Goal: Information Seeking & Learning: Learn about a topic

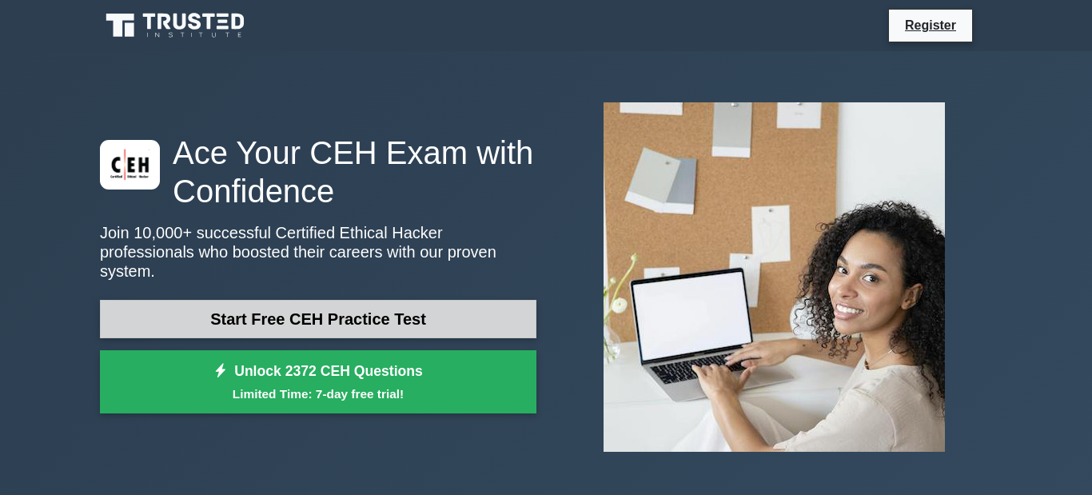
click at [308, 314] on link "Start Free CEH Practice Test" at bounding box center [318, 319] width 436 height 38
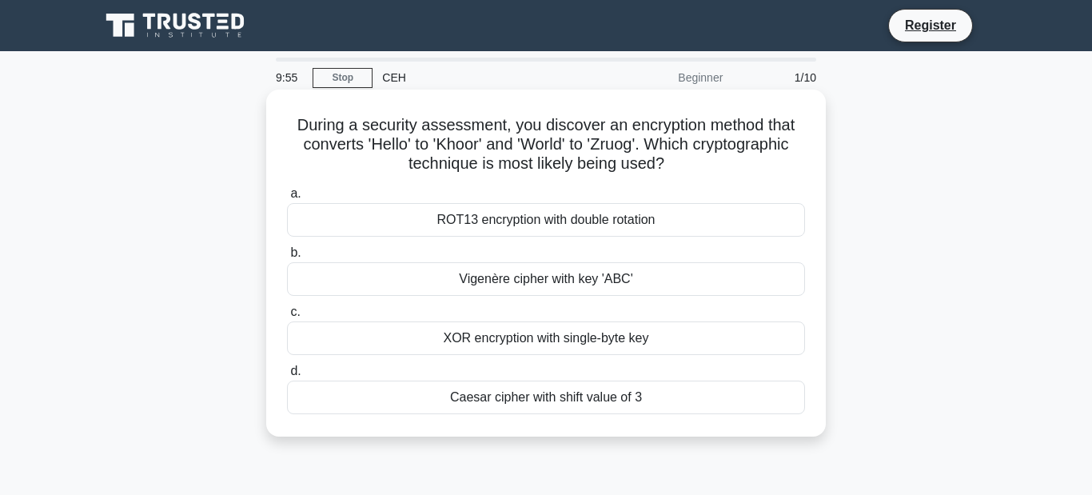
click at [482, 332] on div "XOR encryption with single-byte key" at bounding box center [546, 338] width 518 height 34
click at [287, 317] on input "c. XOR encryption with single-byte key" at bounding box center [287, 312] width 0 height 10
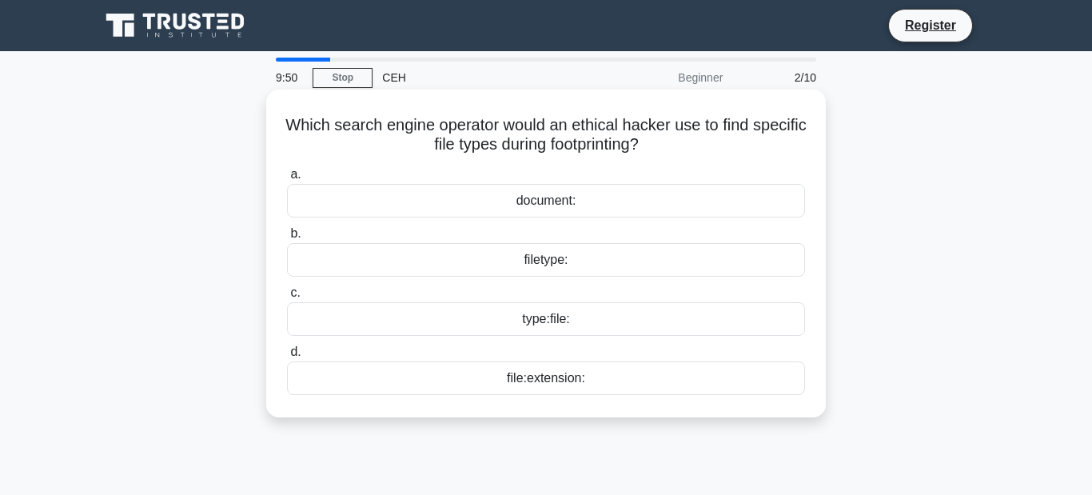
click at [555, 322] on div "type:file:" at bounding box center [546, 319] width 518 height 34
click at [287, 298] on input "c. type:file:" at bounding box center [287, 293] width 0 height 10
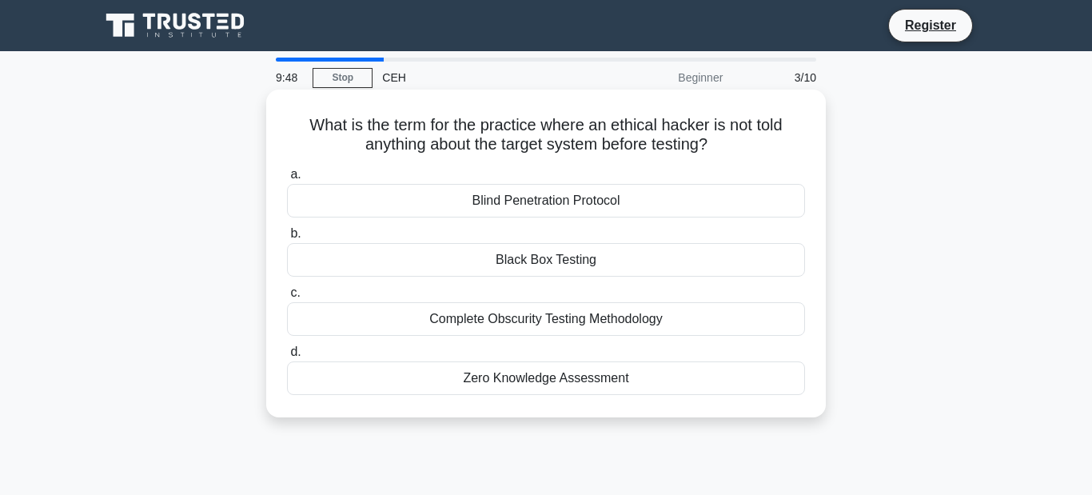
click at [600, 268] on div "Black Box Testing" at bounding box center [546, 260] width 518 height 34
click at [287, 239] on input "b. Black Box Testing" at bounding box center [287, 234] width 0 height 10
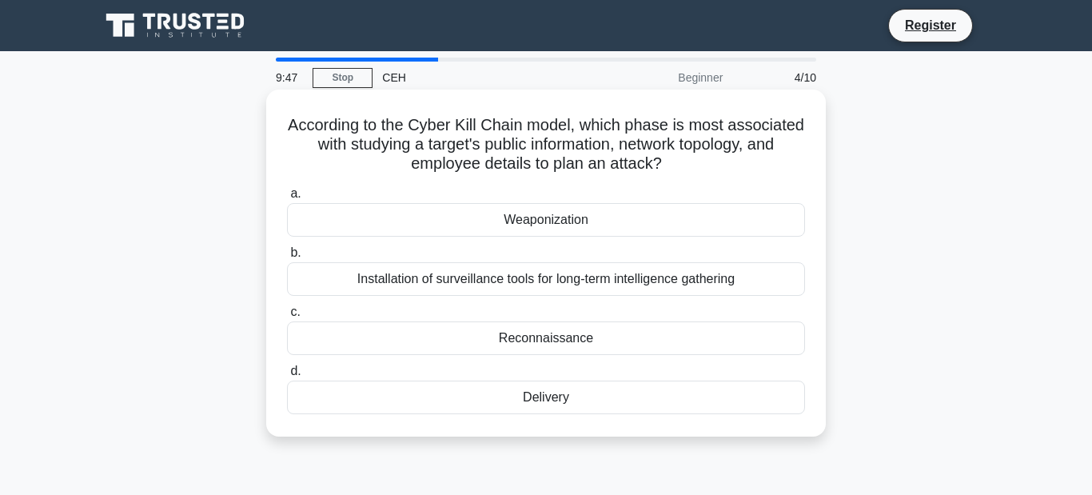
click at [549, 284] on div "Installation of surveillance tools for long-term intelligence gathering" at bounding box center [546, 279] width 518 height 34
click at [287, 258] on input "b. Installation of surveillance tools for long-term intelligence gathering" at bounding box center [287, 253] width 0 height 10
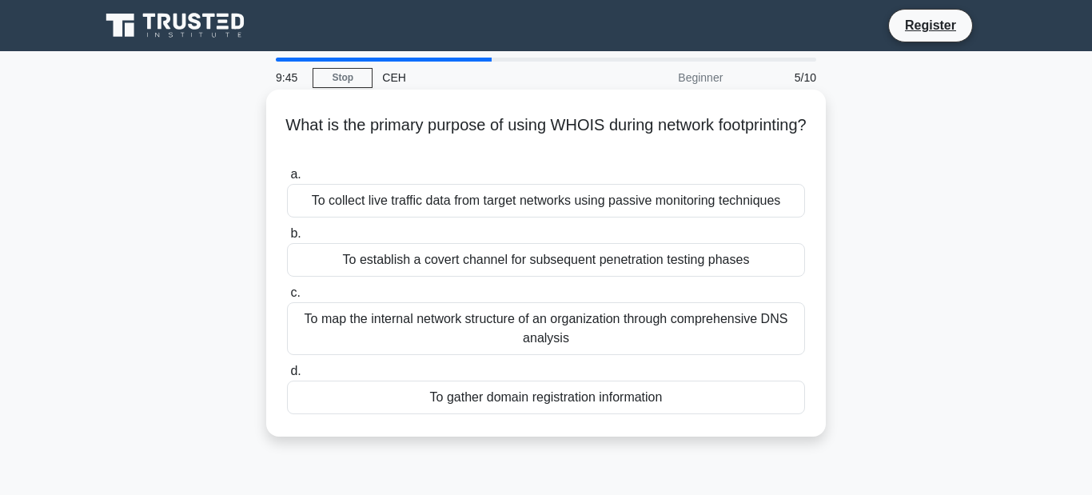
click at [588, 210] on div "To collect live traffic data from target networks using passive monitoring tech…" at bounding box center [546, 201] width 518 height 34
click at [287, 180] on input "a. To collect live traffic data from target networks using passive monitoring t…" at bounding box center [287, 174] width 0 height 10
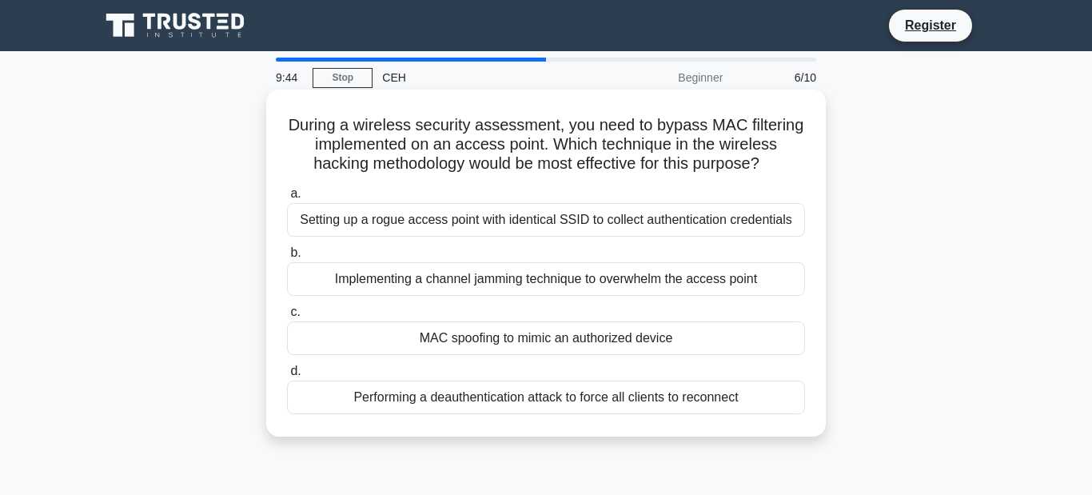
click at [480, 355] on div "MAC spoofing to mimic an authorized device" at bounding box center [546, 338] width 518 height 34
click at [287, 317] on input "c. MAC spoofing to mimic an authorized device" at bounding box center [287, 312] width 0 height 10
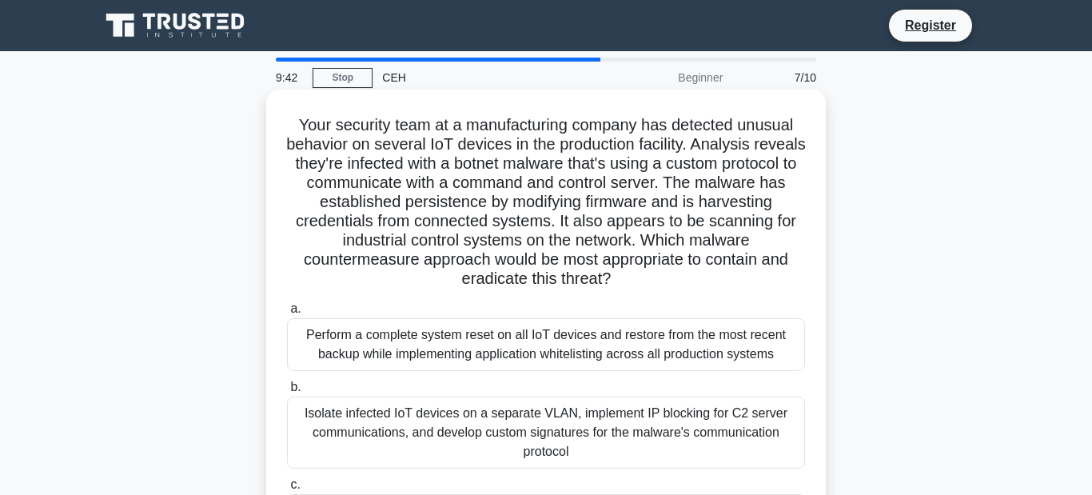
click at [549, 356] on div "Perform a complete system reset on all IoT devices and restore from the most re…" at bounding box center [546, 344] width 518 height 53
click at [287, 314] on input "a. Perform a complete system reset on all IoT devices and restore from the most…" at bounding box center [287, 309] width 0 height 10
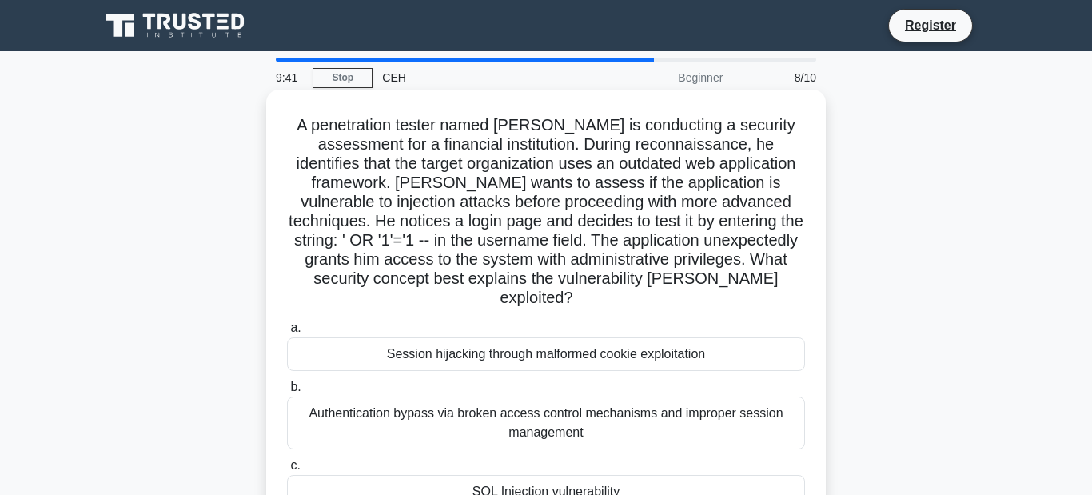
click at [567, 352] on div "Session hijacking through malformed cookie exploitation" at bounding box center [546, 354] width 518 height 34
click at [287, 333] on input "a. Session hijacking through malformed cookie exploitation" at bounding box center [287, 328] width 0 height 10
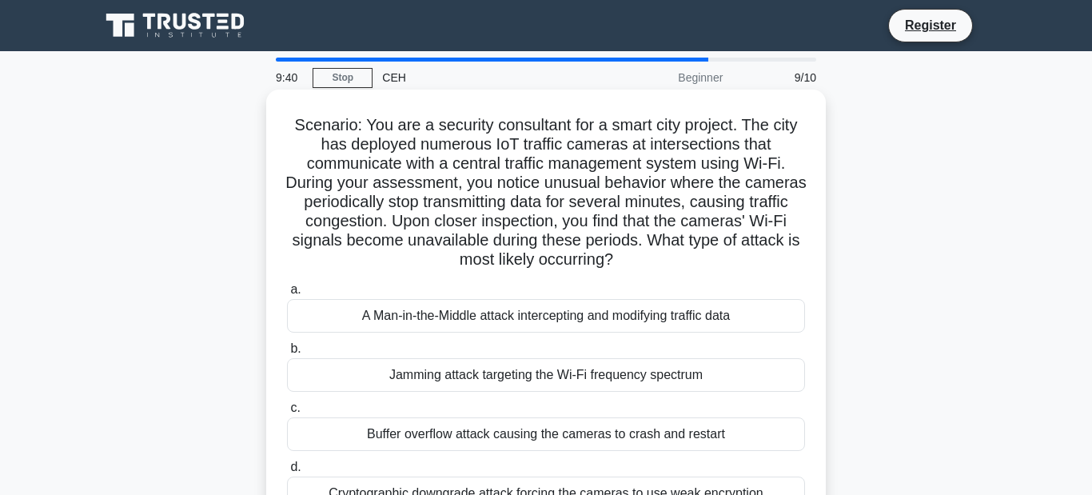
click at [539, 375] on div "Jamming attack targeting the Wi-Fi frequency spectrum" at bounding box center [546, 375] width 518 height 34
click at [287, 354] on input "b. Jamming attack targeting the Wi-Fi frequency spectrum" at bounding box center [287, 349] width 0 height 10
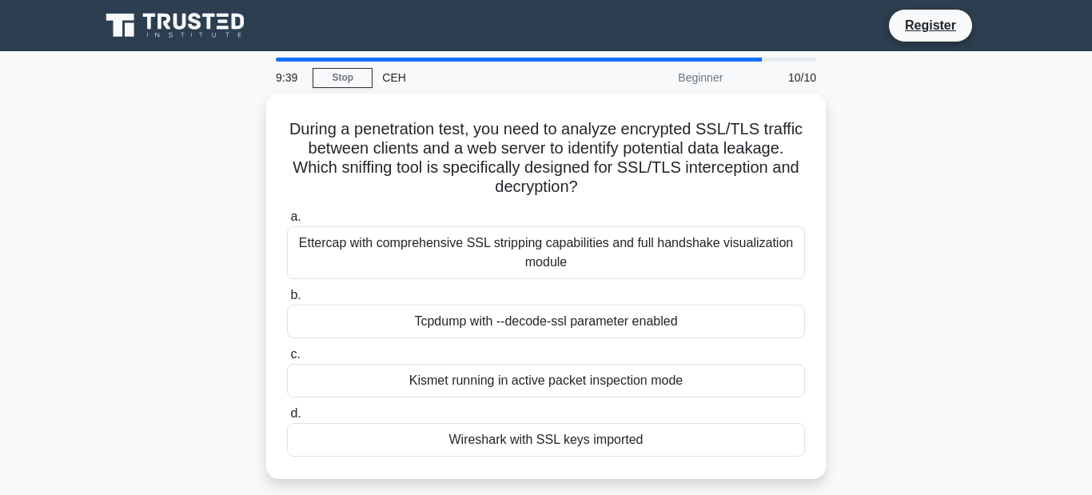
click at [539, 375] on div "Kismet running in active packet inspection mode" at bounding box center [546, 381] width 518 height 34
click at [287, 360] on input "c. Kismet running in active packet inspection mode" at bounding box center [287, 354] width 0 height 10
radio input "true"
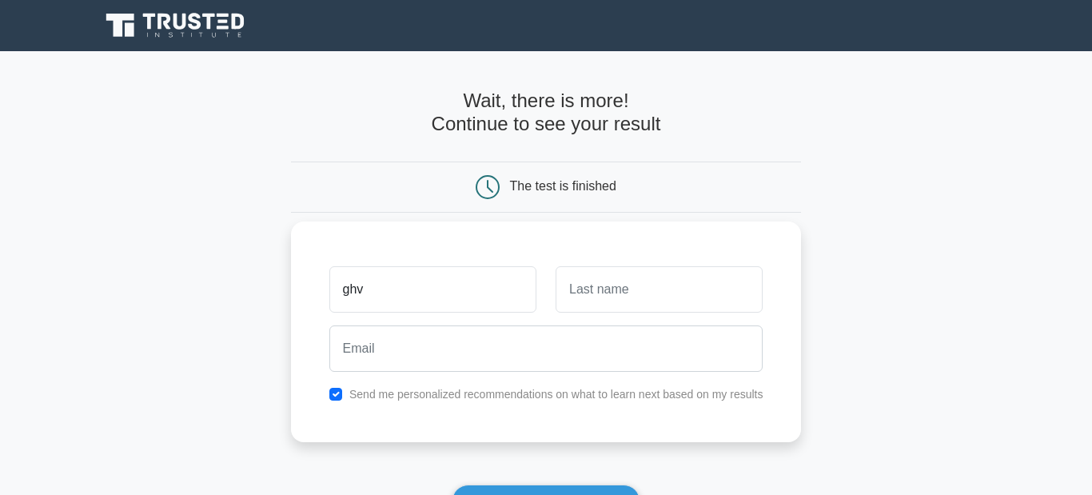
type input "ghv"
click at [607, 292] on input "text" at bounding box center [658, 289] width 207 height 46
type input "jnjkn"
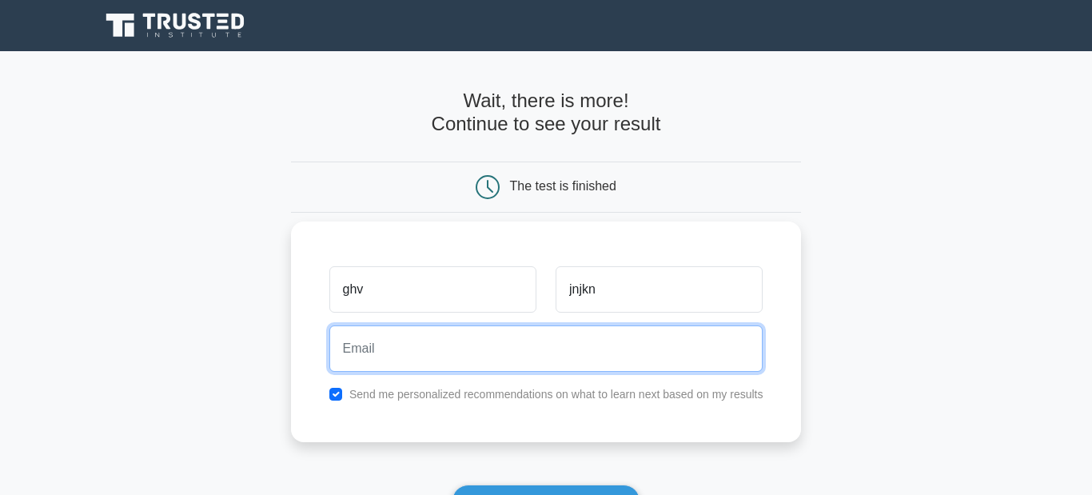
click at [561, 342] on input "email" at bounding box center [546, 348] width 434 height 46
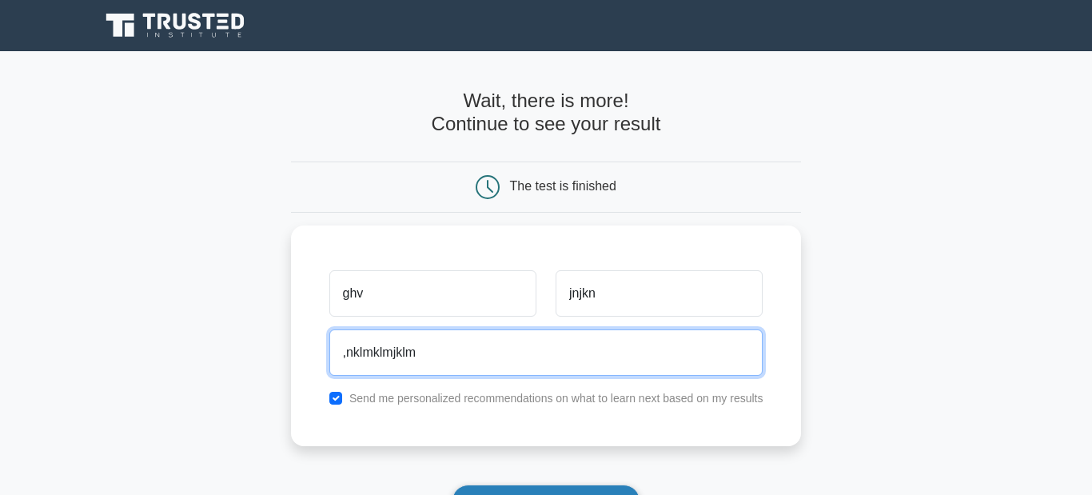
type input ",nklmklmjklm"
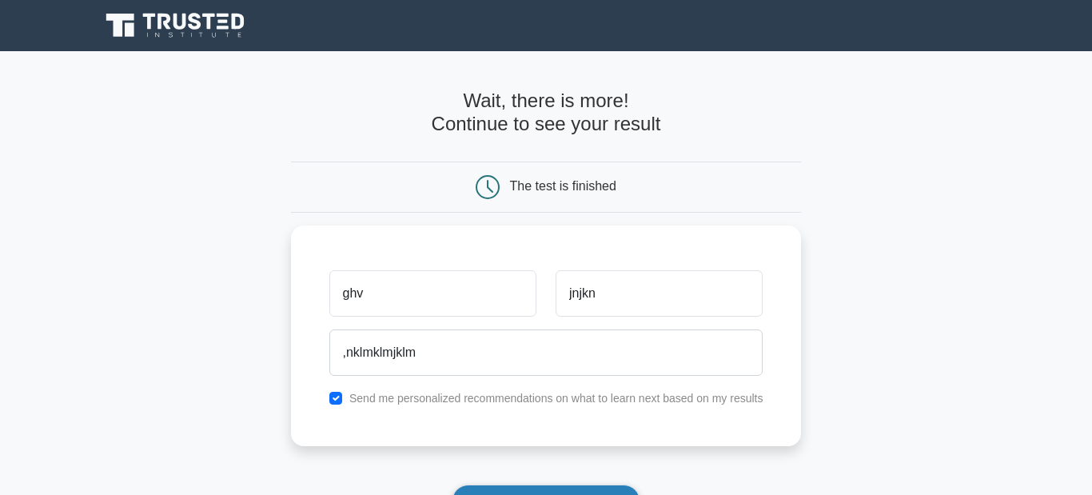
click at [538, 494] on button "Show my results" at bounding box center [546, 501] width 189 height 34
